Goal: Task Accomplishment & Management: Use online tool/utility

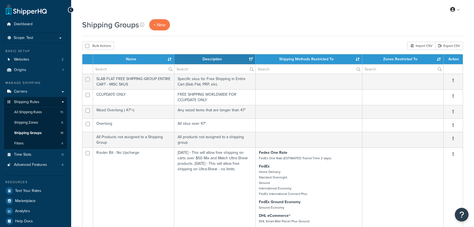
select select "15"
click at [51, 190] on link "Test Your Rates" at bounding box center [35, 191] width 63 height 10
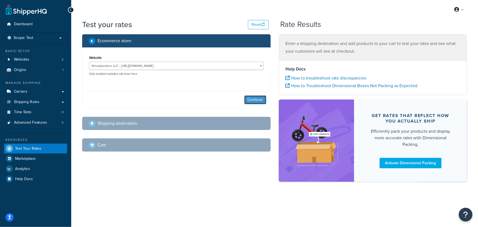
click at [253, 96] on button "Continue" at bounding box center [255, 99] width 22 height 9
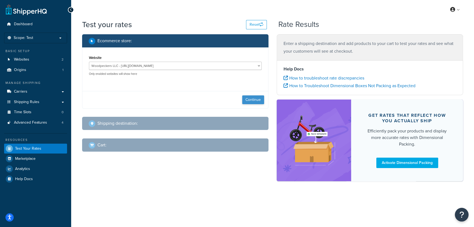
select select "TX"
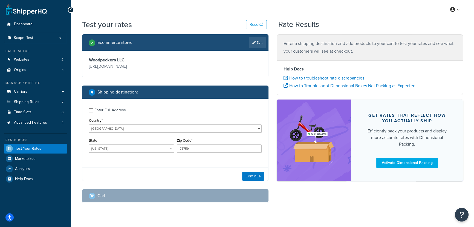
scroll to position [11, 0]
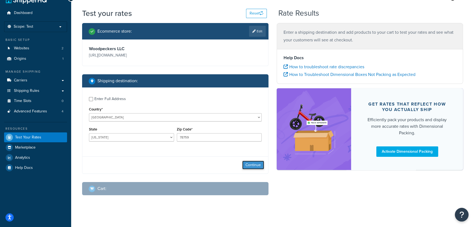
click at [247, 168] on button "Continue" at bounding box center [253, 165] width 22 height 9
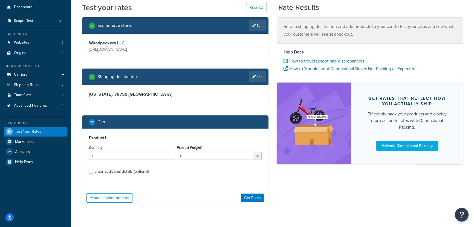
scroll to position [24, 0]
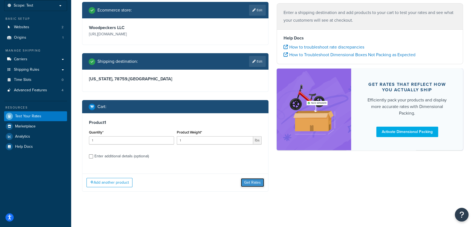
drag, startPoint x: 250, startPoint y: 184, endPoint x: 241, endPoint y: 170, distance: 16.1
click at [250, 183] on button "Get Rates" at bounding box center [252, 182] width 23 height 9
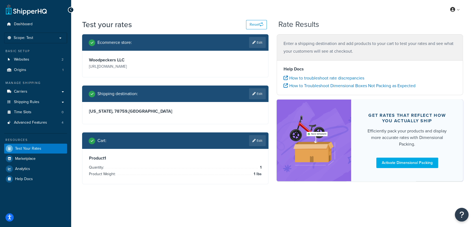
scroll to position [0, 0]
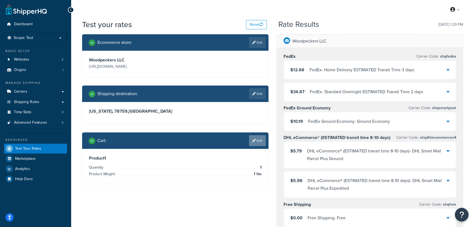
click at [257, 141] on link "Edit" at bounding box center [257, 140] width 17 height 11
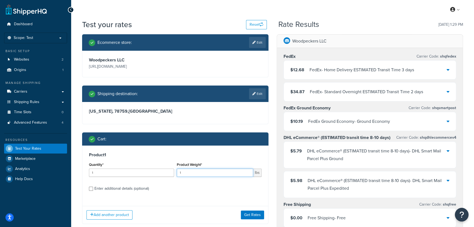
click at [191, 171] on input "1" at bounding box center [215, 172] width 77 height 8
type input "10"
click at [255, 213] on button "Get Rates" at bounding box center [252, 214] width 23 height 9
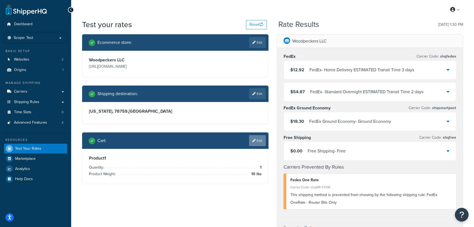
click at [262, 141] on link "Edit" at bounding box center [257, 140] width 17 height 11
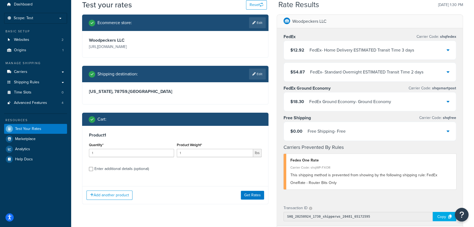
scroll to position [50, 0]
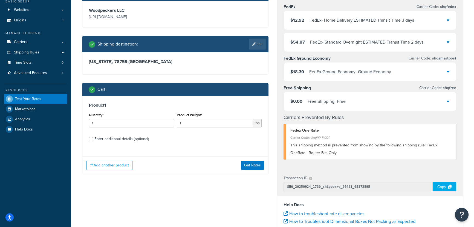
click at [134, 142] on div "Enter additional details (optional)" at bounding box center [121, 139] width 55 height 8
click at [93, 141] on input "Enter additional details (optional)" at bounding box center [91, 139] width 4 height 4
checkbox input "true"
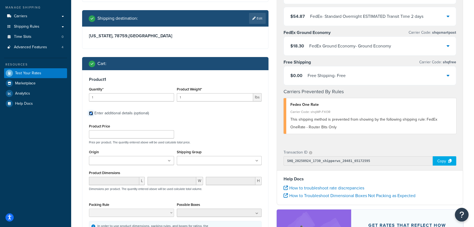
scroll to position [99, 0]
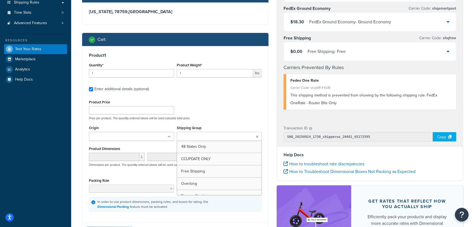
click at [193, 138] on input "Shipping Group" at bounding box center [203, 137] width 48 height 6
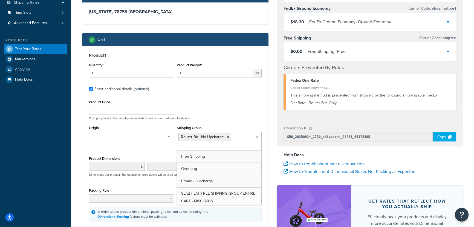
click at [228, 215] on div "In order to use product dimensions, packing rules, and boxes for rating, the Di…" at bounding box center [175, 214] width 173 height 15
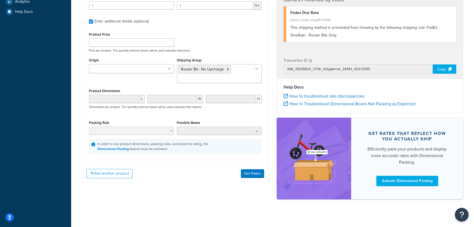
scroll to position [172, 0]
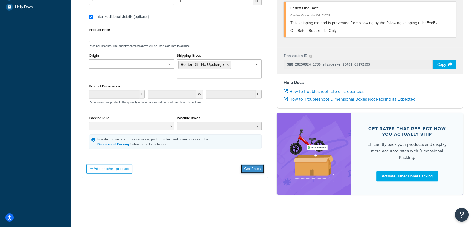
click at [255, 170] on button "Get Rates" at bounding box center [252, 168] width 23 height 9
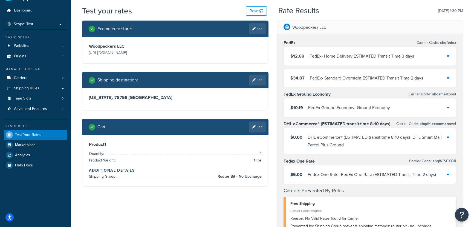
scroll to position [0, 0]
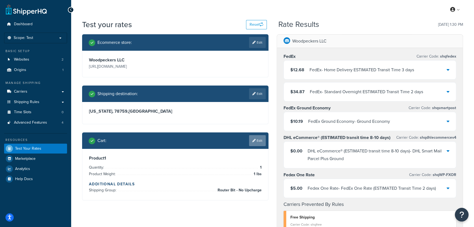
click at [254, 144] on link "Edit" at bounding box center [257, 140] width 17 height 11
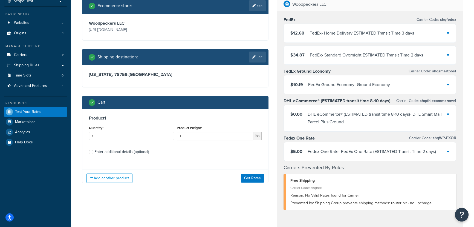
scroll to position [74, 0]
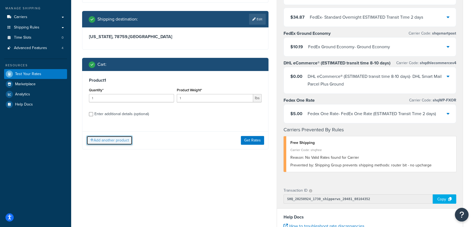
click at [124, 137] on button "Add another product" at bounding box center [110, 140] width 46 height 9
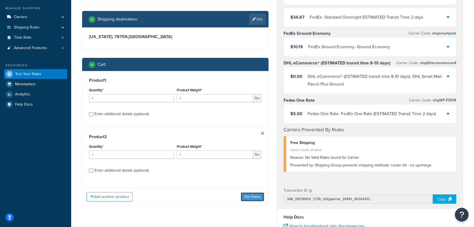
click at [252, 199] on button "Get Rates" at bounding box center [252, 196] width 23 height 9
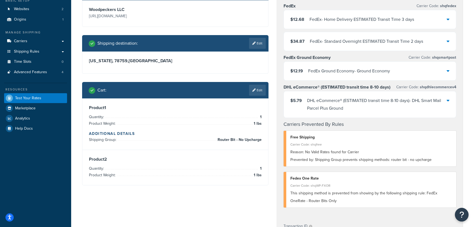
scroll to position [99, 0]
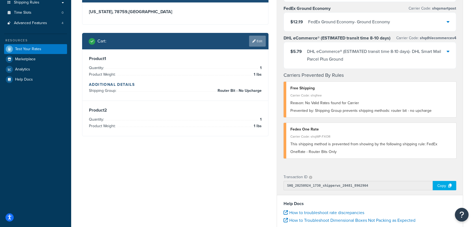
click at [259, 40] on link "Edit" at bounding box center [257, 41] width 17 height 11
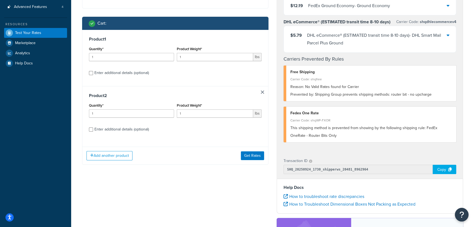
scroll to position [124, 0]
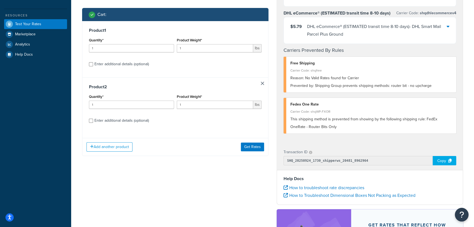
click at [133, 120] on div "Enter additional details (optional)" at bounding box center [121, 121] width 55 height 8
click at [93, 120] on input "Enter additional details (optional)" at bounding box center [91, 121] width 4 height 4
checkbox input "true"
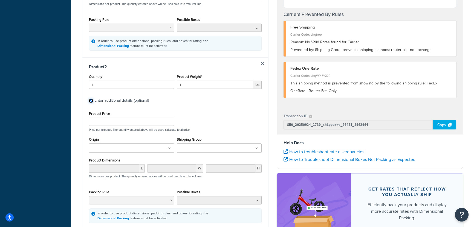
scroll to position [299, 0]
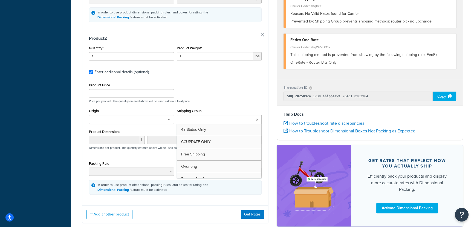
click at [210, 118] on input "Shipping Group" at bounding box center [203, 120] width 48 height 6
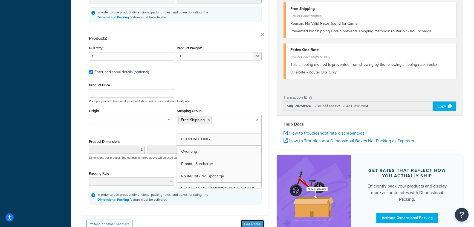
click at [254, 220] on button "Get Rates" at bounding box center [252, 224] width 23 height 9
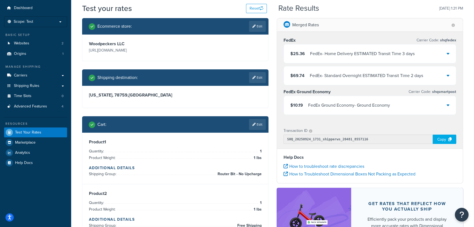
scroll to position [25, 0]
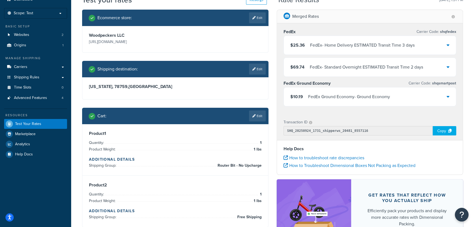
click at [365, 45] on div "FedEx - Home Delivery ESTIMATED Transit Time 3 days" at bounding box center [362, 45] width 105 height 8
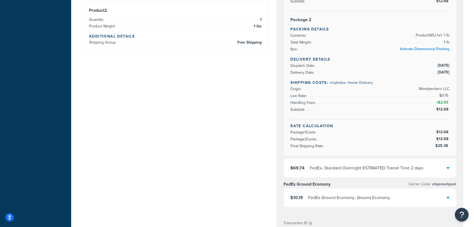
scroll to position [99, 0]
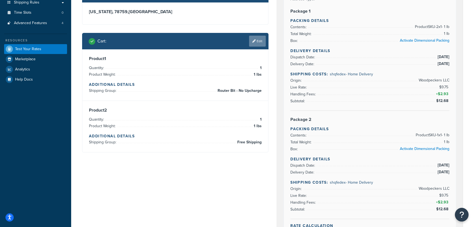
click at [260, 42] on link "Edit" at bounding box center [257, 41] width 17 height 11
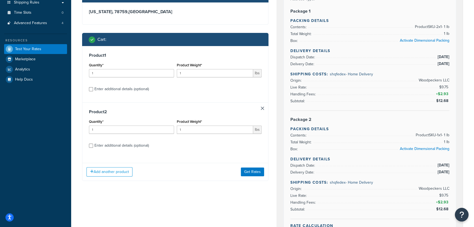
click at [130, 90] on div "Enter additional details (optional)" at bounding box center [121, 89] width 55 height 8
click at [93, 90] on input "Enter additional details (optional)" at bounding box center [91, 89] width 4 height 4
checkbox input "true"
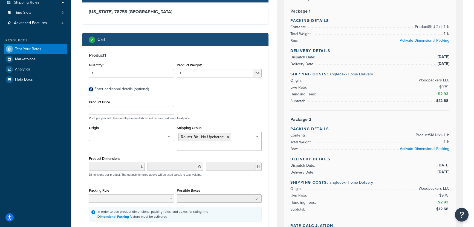
checkbox input "true"
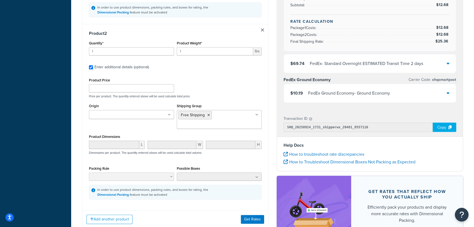
scroll to position [323, 0]
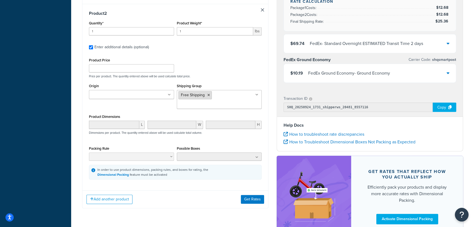
click at [208, 97] on li "Free Shipping" at bounding box center [195, 95] width 33 height 8
click at [208, 93] on icon at bounding box center [209, 94] width 2 height 3
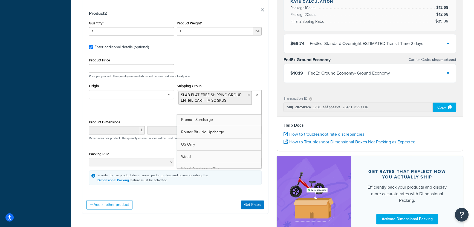
scroll to position [45, 0]
click at [254, 202] on button "Get Rates" at bounding box center [252, 204] width 23 height 9
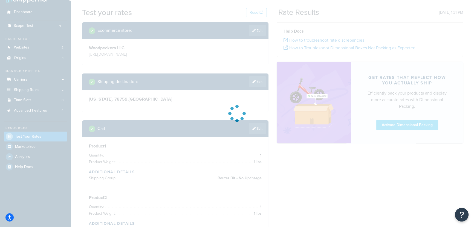
scroll to position [0, 0]
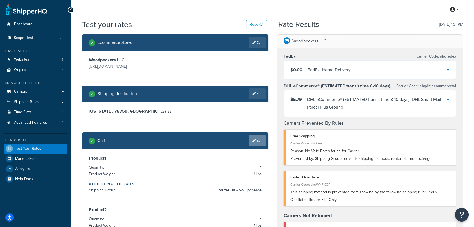
click at [257, 140] on link "Edit" at bounding box center [257, 140] width 17 height 11
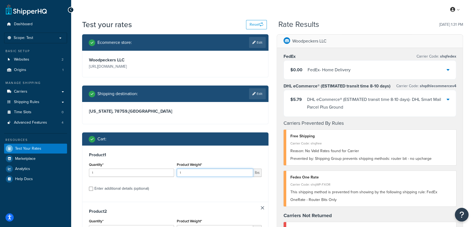
click at [202, 173] on input "1" at bounding box center [215, 172] width 77 height 8
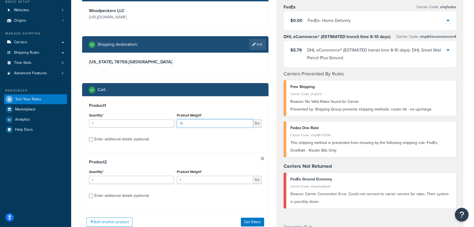
scroll to position [50, 0]
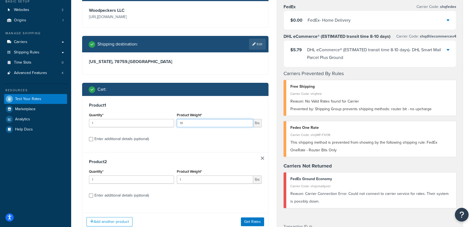
click at [202, 124] on input "19" at bounding box center [215, 123] width 77 height 8
type input "0"
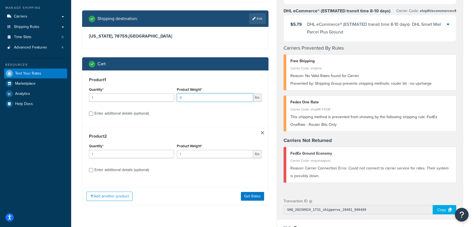
scroll to position [74, 0]
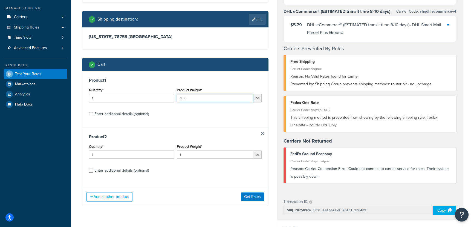
type input "1"
click at [141, 113] on div "Enter additional details (optional)" at bounding box center [121, 114] width 55 height 8
click at [93, 113] on input "Enter additional details (optional)" at bounding box center [91, 114] width 4 height 4
checkbox input "true"
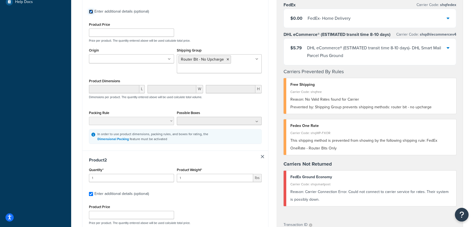
scroll to position [224, 0]
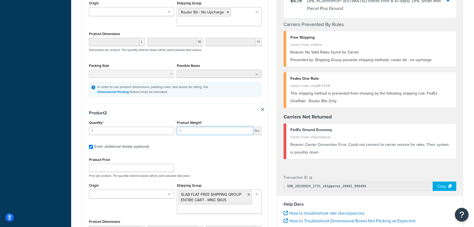
click at [190, 134] on input "1" at bounding box center [215, 131] width 77 height 8
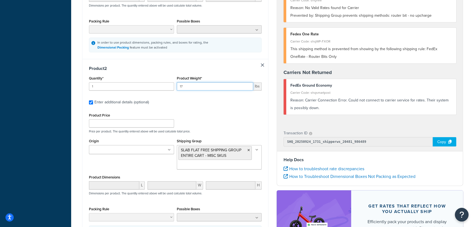
scroll to position [323, 0]
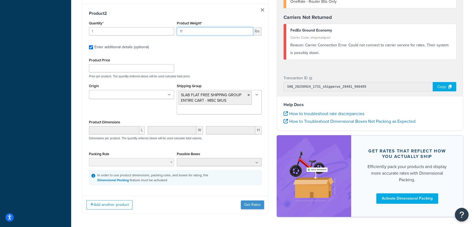
type input "17"
click at [249, 200] on button "Get Rates" at bounding box center [252, 204] width 23 height 9
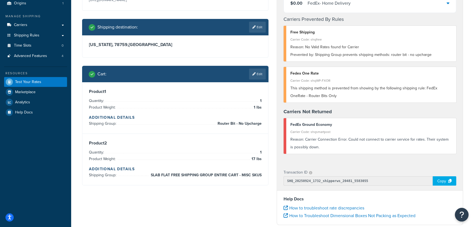
scroll to position [0, 0]
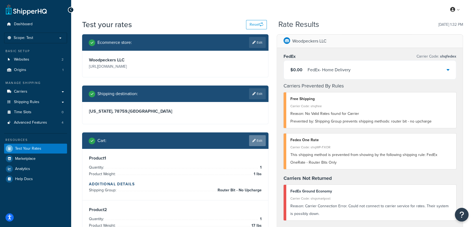
click at [259, 142] on link "Edit" at bounding box center [257, 140] width 17 height 11
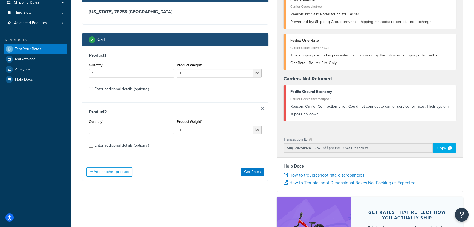
scroll to position [124, 0]
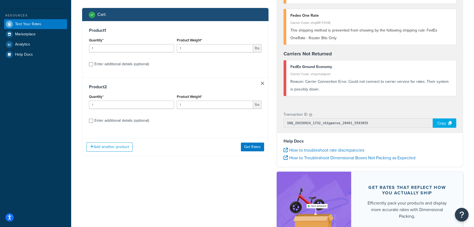
click at [129, 123] on div "Enter additional details (optional)" at bounding box center [121, 121] width 55 height 8
click at [93, 123] on input "Enter additional details (optional)" at bounding box center [91, 121] width 4 height 4
checkbox input "true"
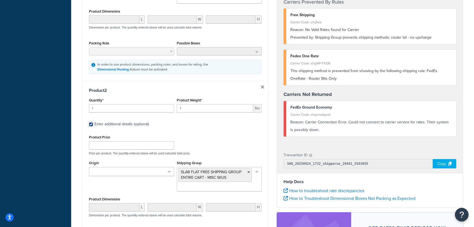
scroll to position [298, 0]
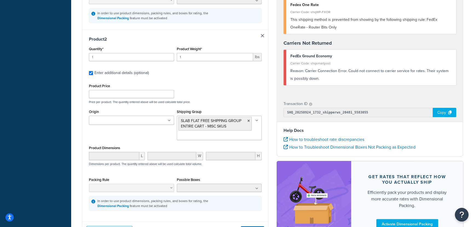
click at [250, 136] on ul "SLAB FLAT FREE SHIPPING GROUP ENTIRE CART - MISC SKUS" at bounding box center [219, 128] width 85 height 24
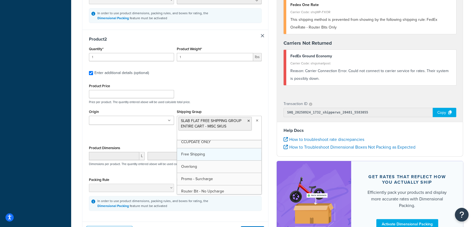
scroll to position [25, 0]
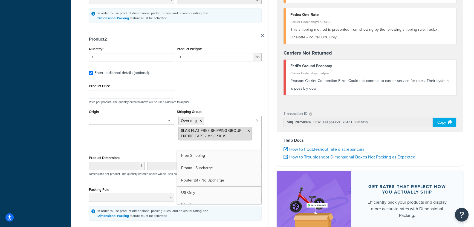
click at [249, 130] on icon at bounding box center [249, 130] width 2 height 3
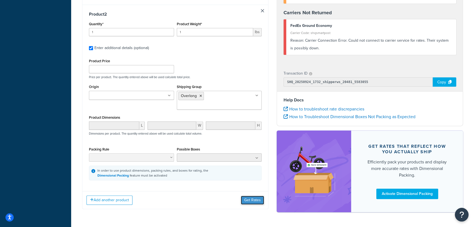
click at [249, 196] on button "Get Rates" at bounding box center [252, 200] width 23 height 9
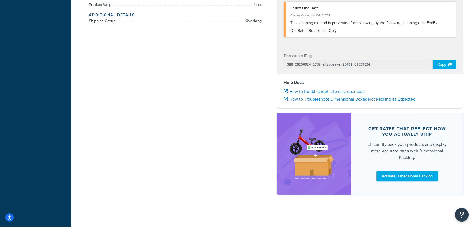
scroll to position [96, 0]
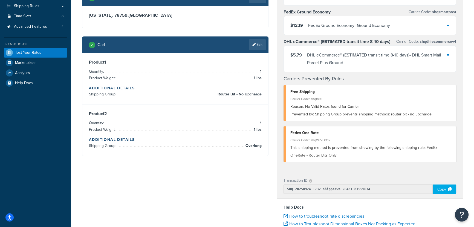
click at [405, 25] on div "$12.19 FedEx Ground Economy - Ground Economy" at bounding box center [370, 25] width 172 height 19
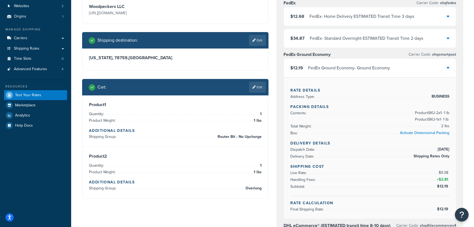
scroll to position [46, 0]
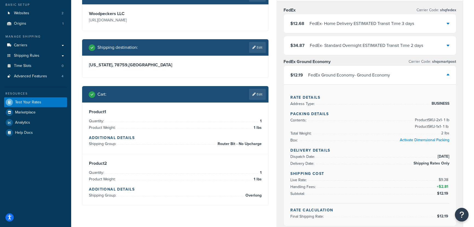
click at [358, 72] on div "FedEx Ground Economy - Ground Economy" at bounding box center [349, 75] width 82 height 8
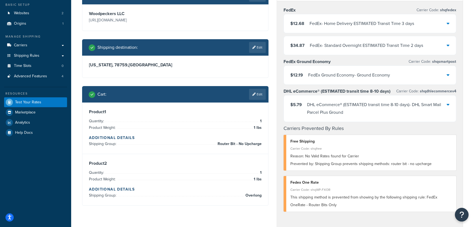
click at [376, 25] on div "FedEx - Home Delivery ESTIMATED Transit Time 3 days" at bounding box center [362, 24] width 105 height 8
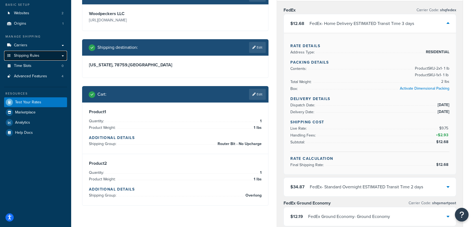
click at [17, 57] on span "Shipping Rules" at bounding box center [26, 55] width 25 height 5
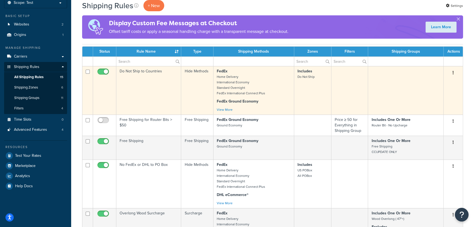
scroll to position [50, 0]
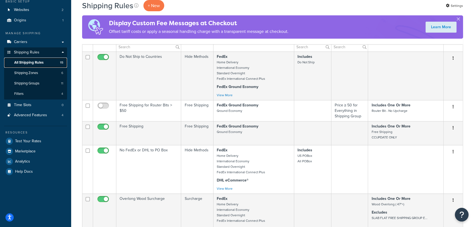
click at [51, 63] on link "All Shipping Rules 15" at bounding box center [35, 63] width 63 height 10
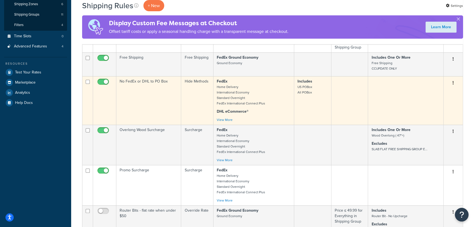
scroll to position [127, 0]
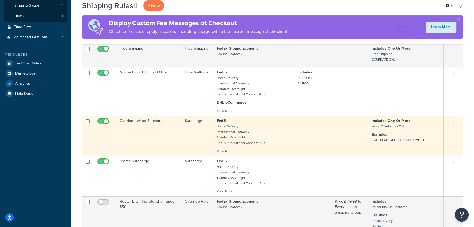
click at [394, 128] on small "Wood Overlong ( 47"+)" at bounding box center [388, 126] width 33 height 5
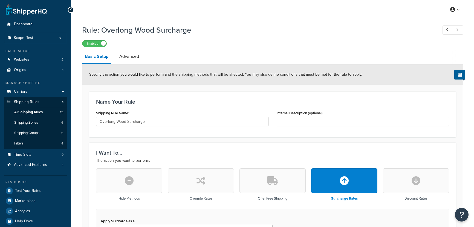
select select "CART"
click at [36, 188] on span "Test Your Rates" at bounding box center [28, 190] width 26 height 5
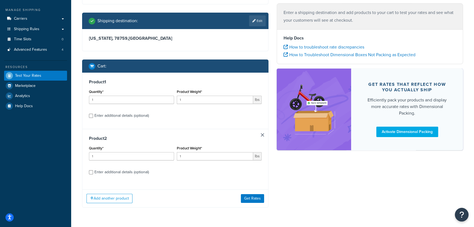
scroll to position [64, 0]
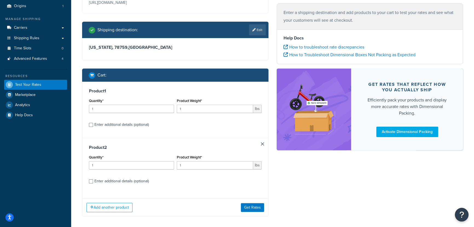
click at [147, 126] on div "Enter additional details (optional)" at bounding box center [121, 125] width 55 height 8
click at [93, 126] on input "Enter additional details (optional)" at bounding box center [91, 125] width 4 height 4
checkbox input "true"
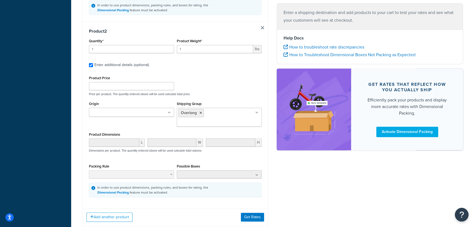
scroll to position [313, 0]
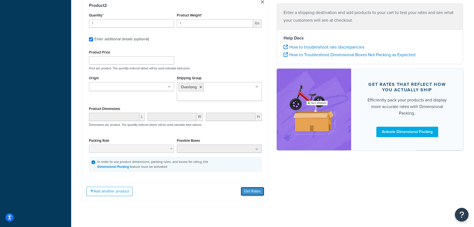
click at [252, 187] on button "Get Rates" at bounding box center [252, 191] width 23 height 9
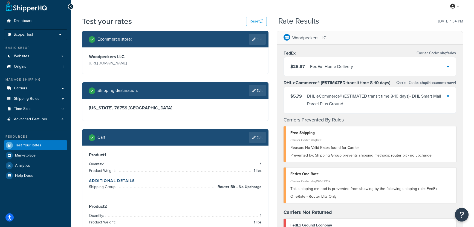
scroll to position [0, 0]
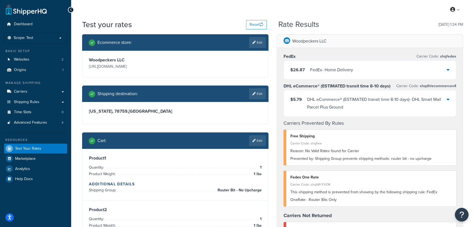
click at [362, 71] on div "$26.87 FedEx - Home Delivery" at bounding box center [370, 70] width 172 height 19
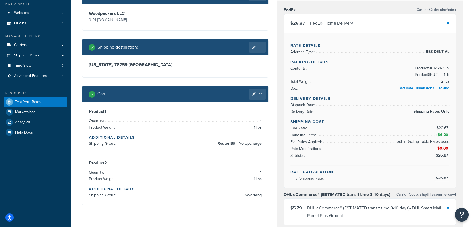
scroll to position [50, 0]
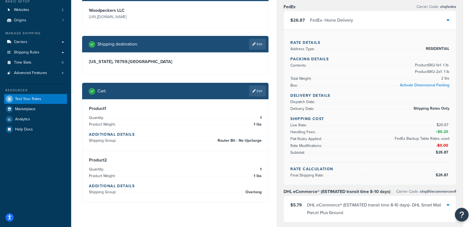
click at [263, 85] on div "Cart : Edit" at bounding box center [175, 91] width 187 height 16
click at [261, 86] on link "Edit" at bounding box center [257, 90] width 17 height 11
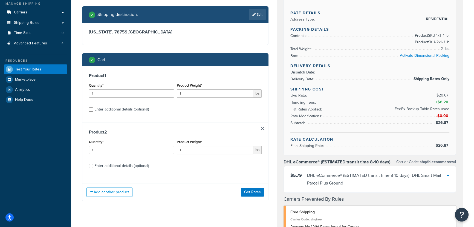
scroll to position [124, 0]
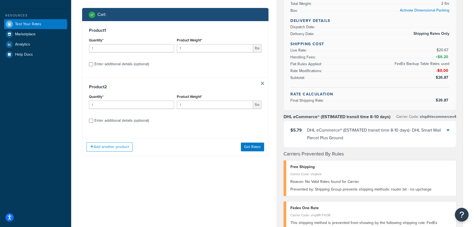
click at [261, 82] on link at bounding box center [262, 83] width 3 height 3
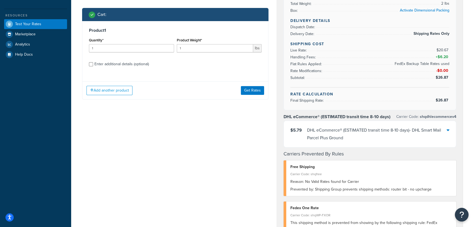
click at [148, 64] on div "Enter additional details (optional)" at bounding box center [121, 64] width 55 height 8
click at [93, 64] on input "Enter additional details (optional)" at bounding box center [91, 64] width 4 height 4
checkbox input "true"
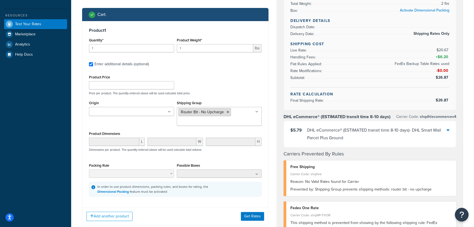
click at [227, 113] on icon at bounding box center [228, 111] width 2 height 3
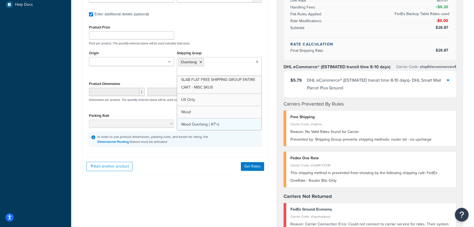
scroll to position [51, 0]
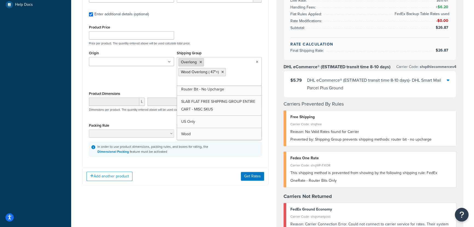
click at [200, 63] on icon at bounding box center [201, 62] width 2 height 3
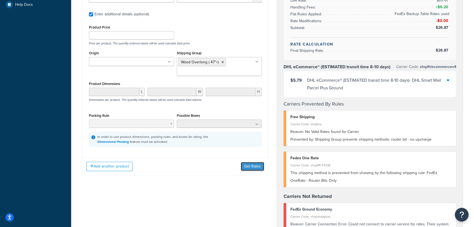
click at [254, 164] on button "Get Rates" at bounding box center [252, 166] width 23 height 9
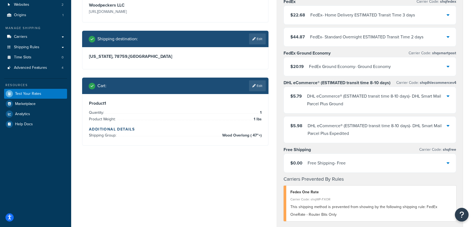
scroll to position [50, 0]
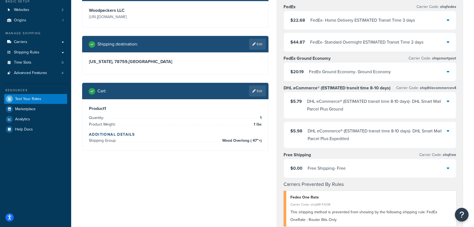
click at [388, 73] on div "FedEx Ground Economy - Ground Economy" at bounding box center [350, 72] width 82 height 8
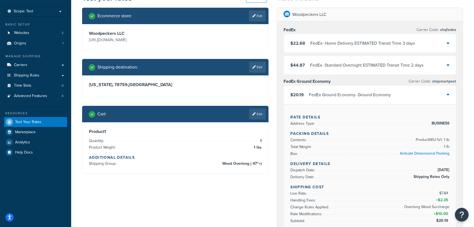
scroll to position [0, 0]
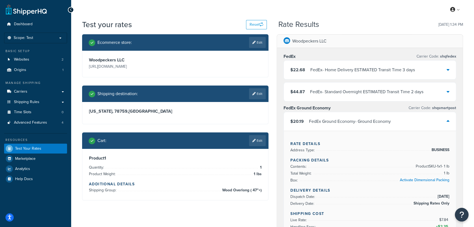
click at [386, 74] on div "$22.68 FedEx - Home Delivery ESTIMATED Transit Time 3 days" at bounding box center [370, 70] width 172 height 19
